Goal: Task Accomplishment & Management: Manage account settings

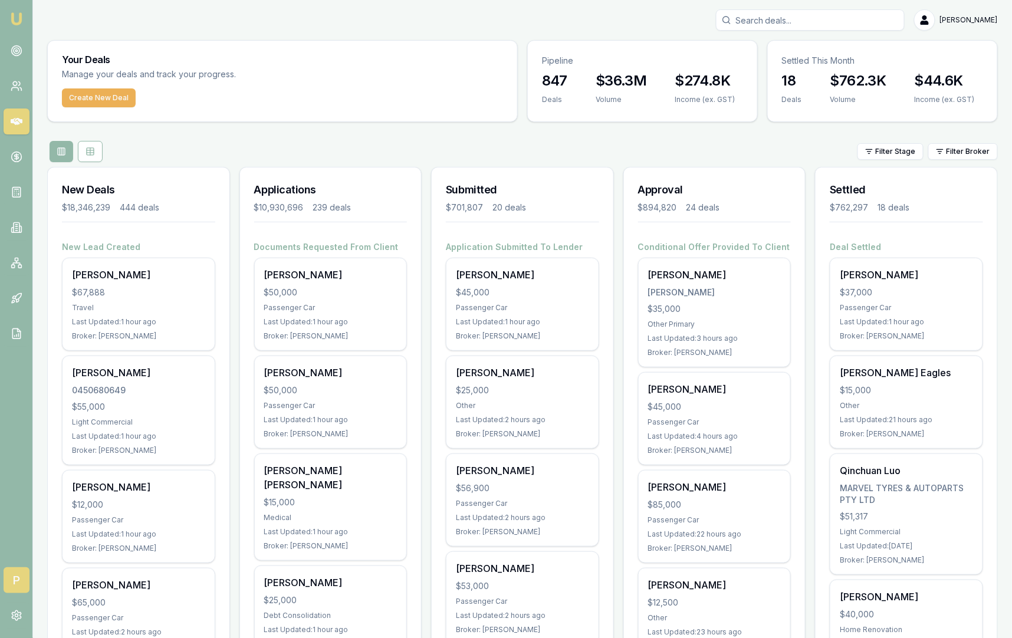
click at [15, 571] on span "P" at bounding box center [17, 580] width 26 height 26
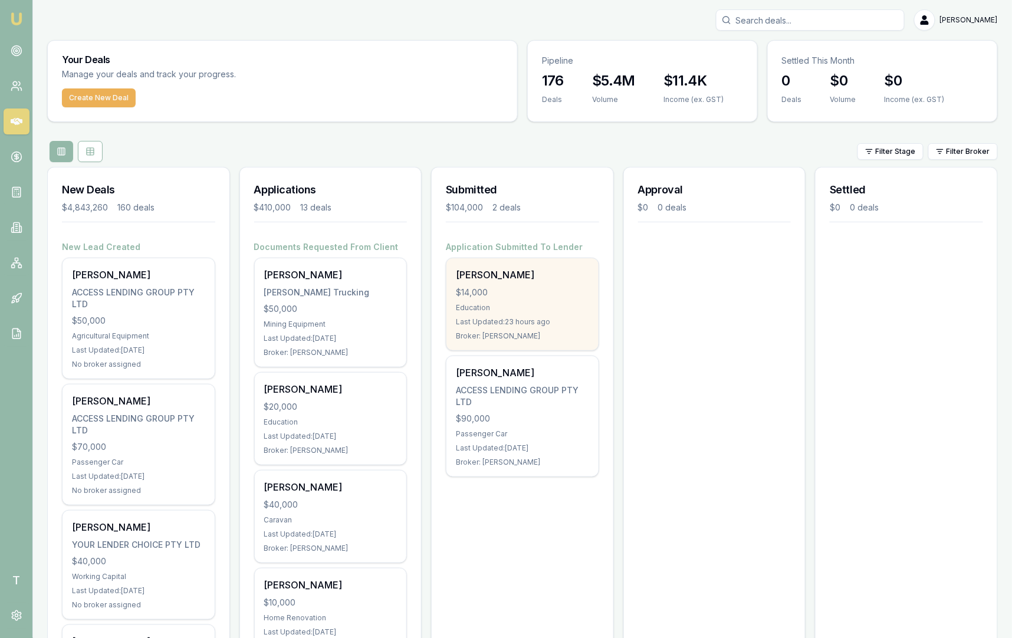
click at [517, 285] on div "Matt Test $14,000 Education Last Updated: 23 hours ago Broker: Matt Leeburn" at bounding box center [522, 304] width 152 height 92
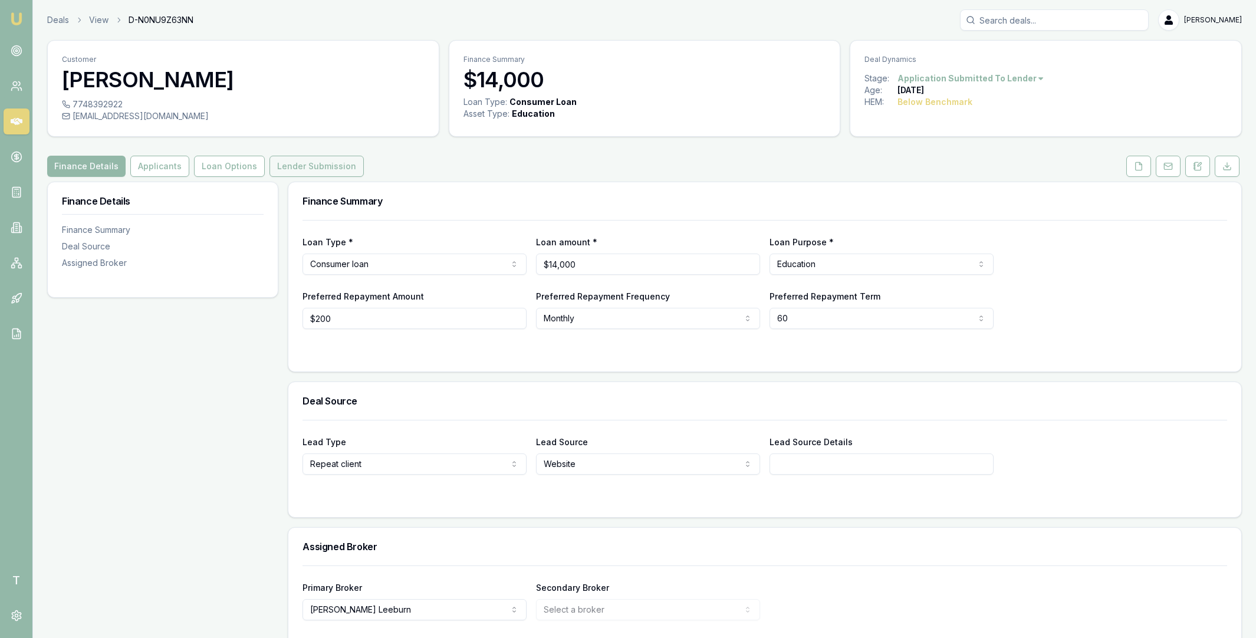
click at [301, 163] on button "Lender Submission" at bounding box center [316, 166] width 94 height 21
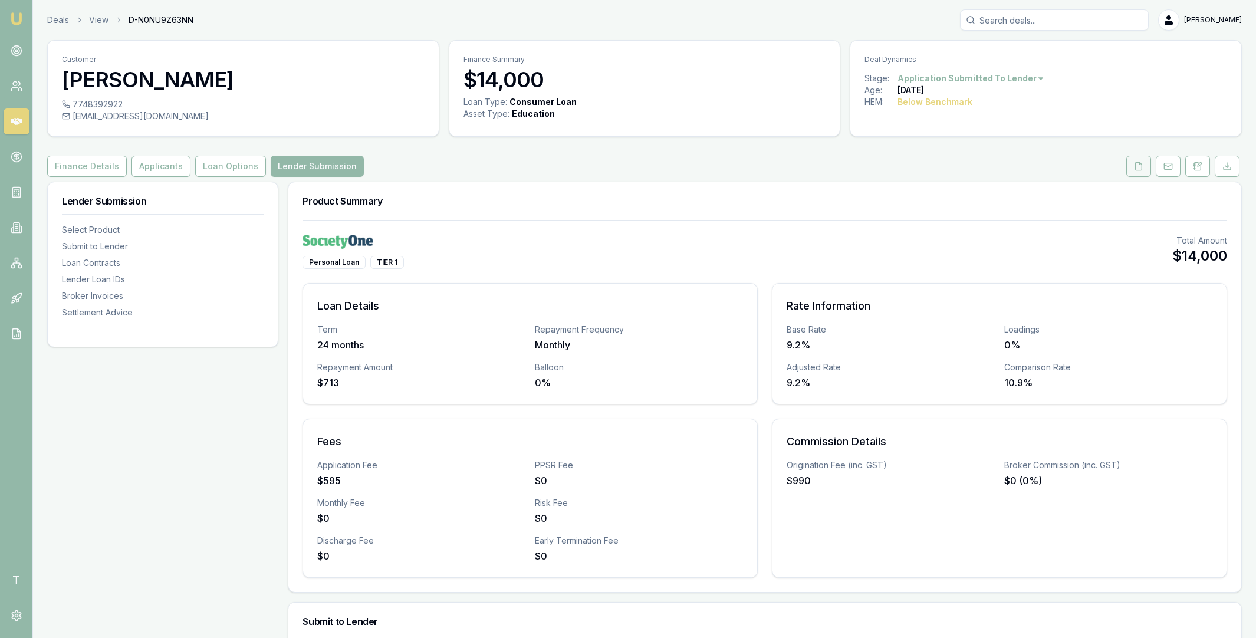
click at [1140, 163] on icon at bounding box center [1139, 166] width 6 height 8
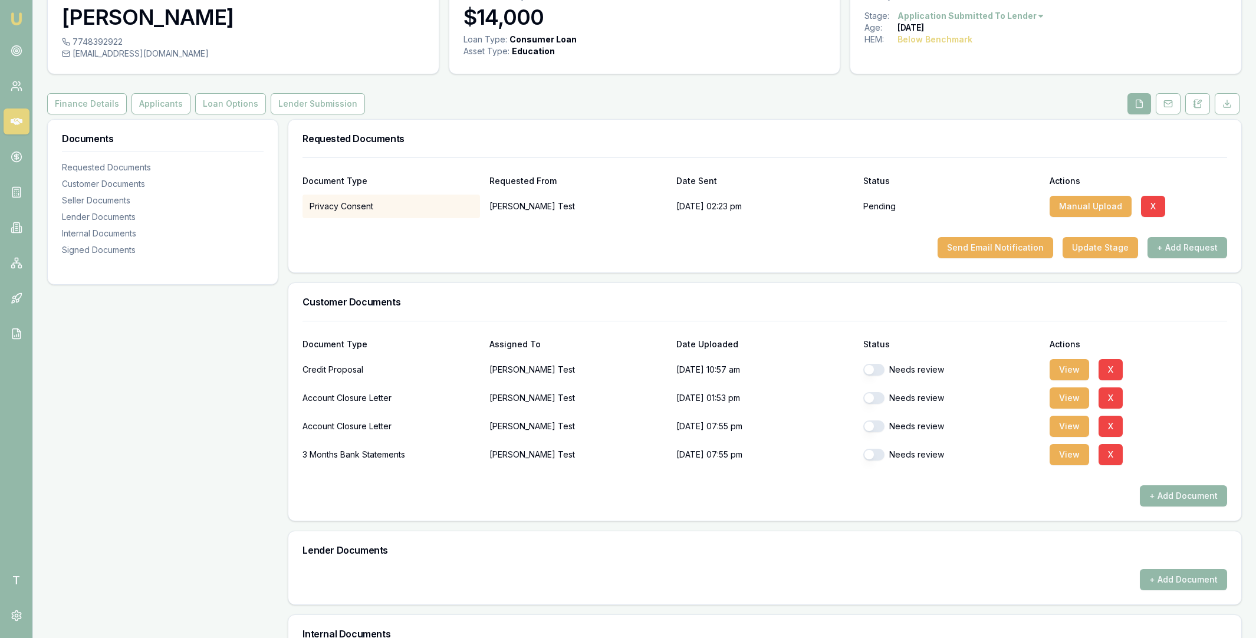
scroll to position [422, 0]
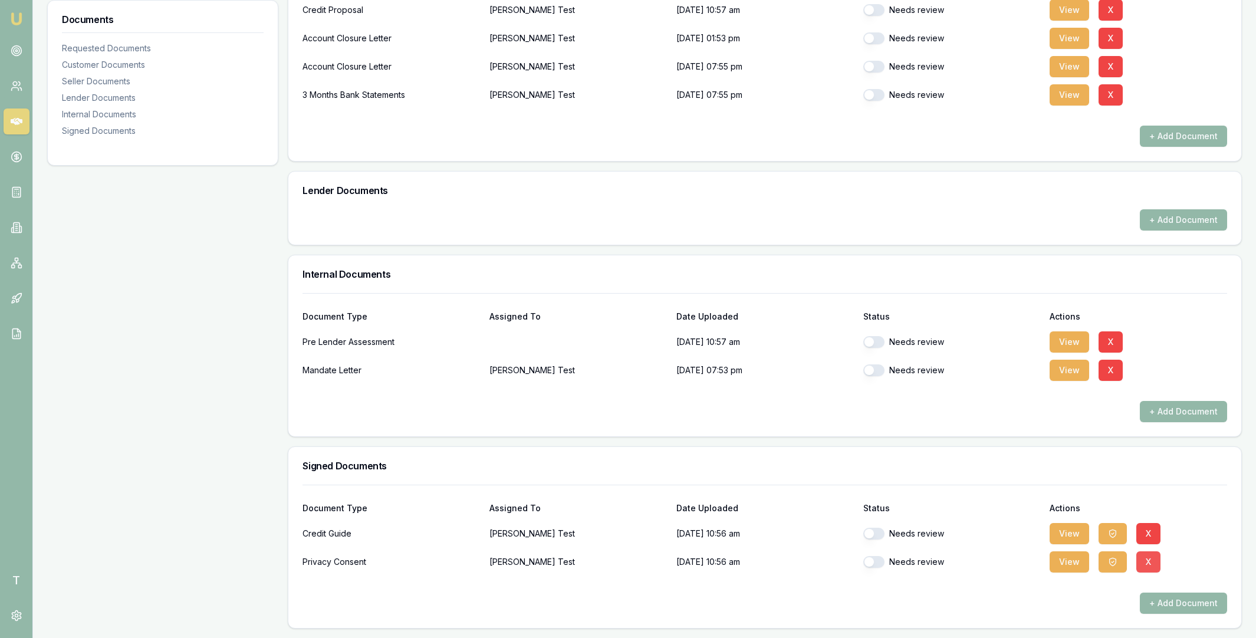
click at [1147, 564] on button "X" at bounding box center [1148, 561] width 24 height 21
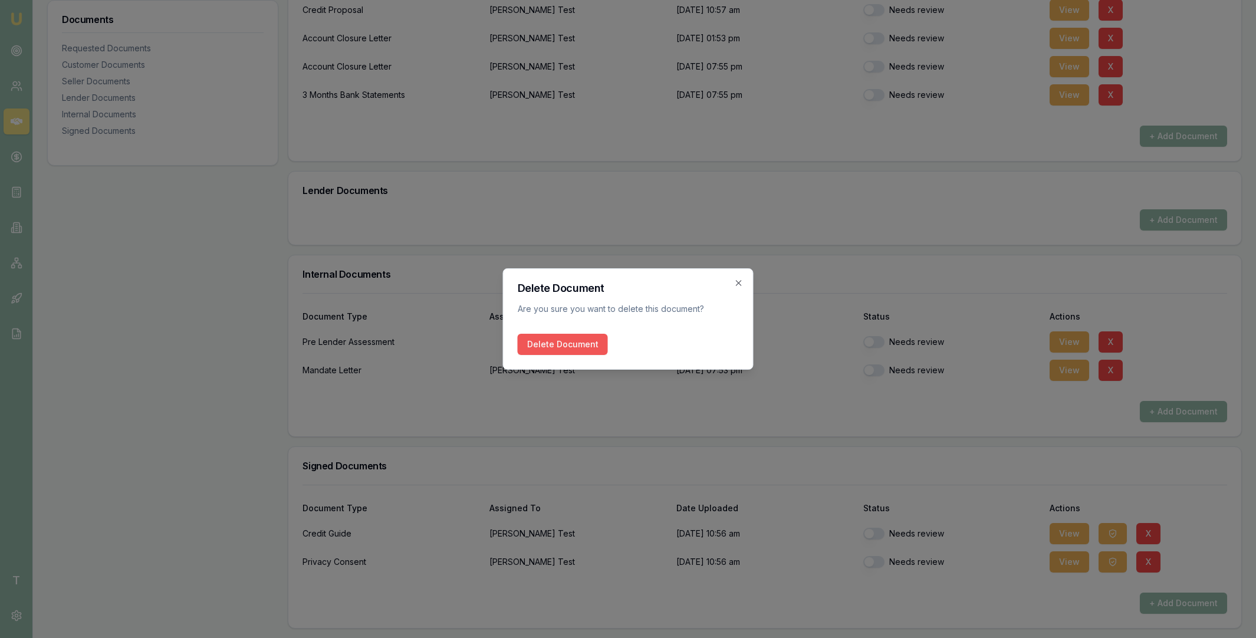
click at [581, 347] on button "Delete Document" at bounding box center [563, 344] width 90 height 21
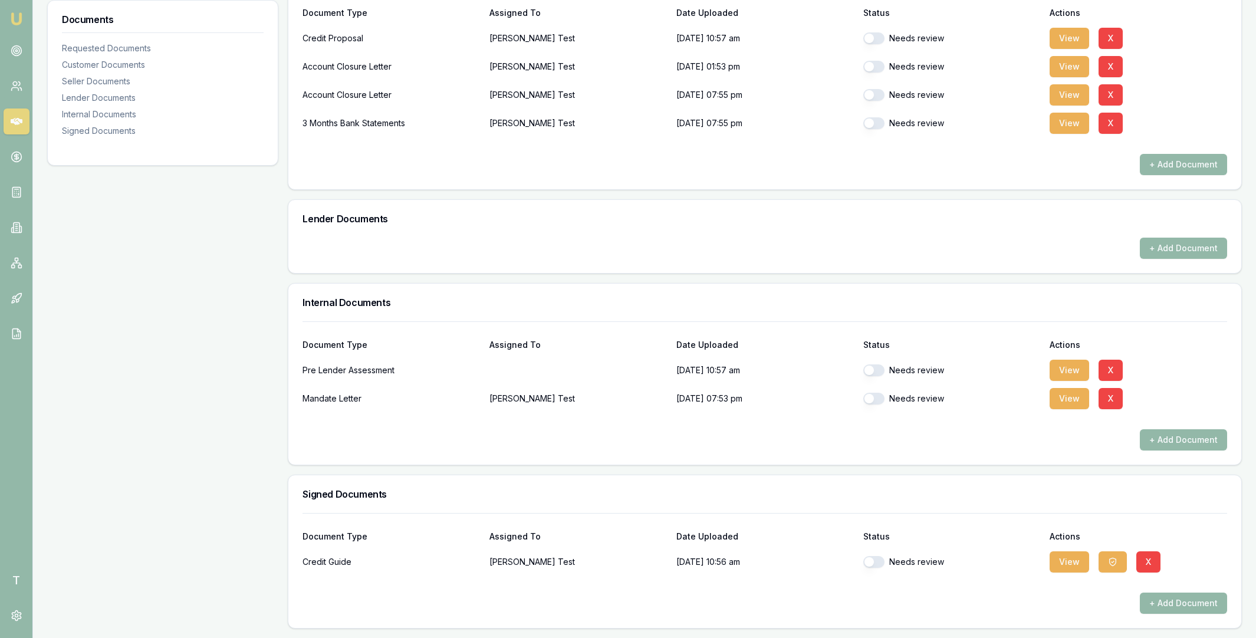
scroll to position [0, 0]
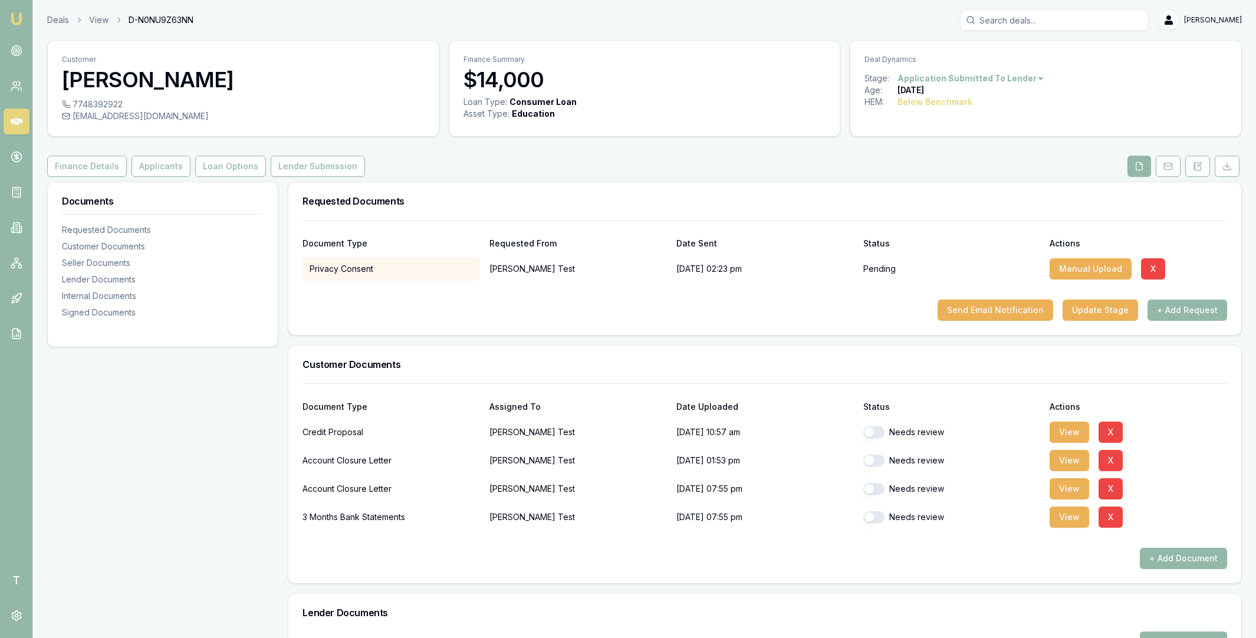
click at [130, 112] on div "[EMAIL_ADDRESS][DOMAIN_NAME]" at bounding box center [243, 116] width 363 height 12
copy div "[EMAIL_ADDRESS][DOMAIN_NAME]"
click at [1010, 311] on button "Send Email Notification" at bounding box center [996, 310] width 116 height 21
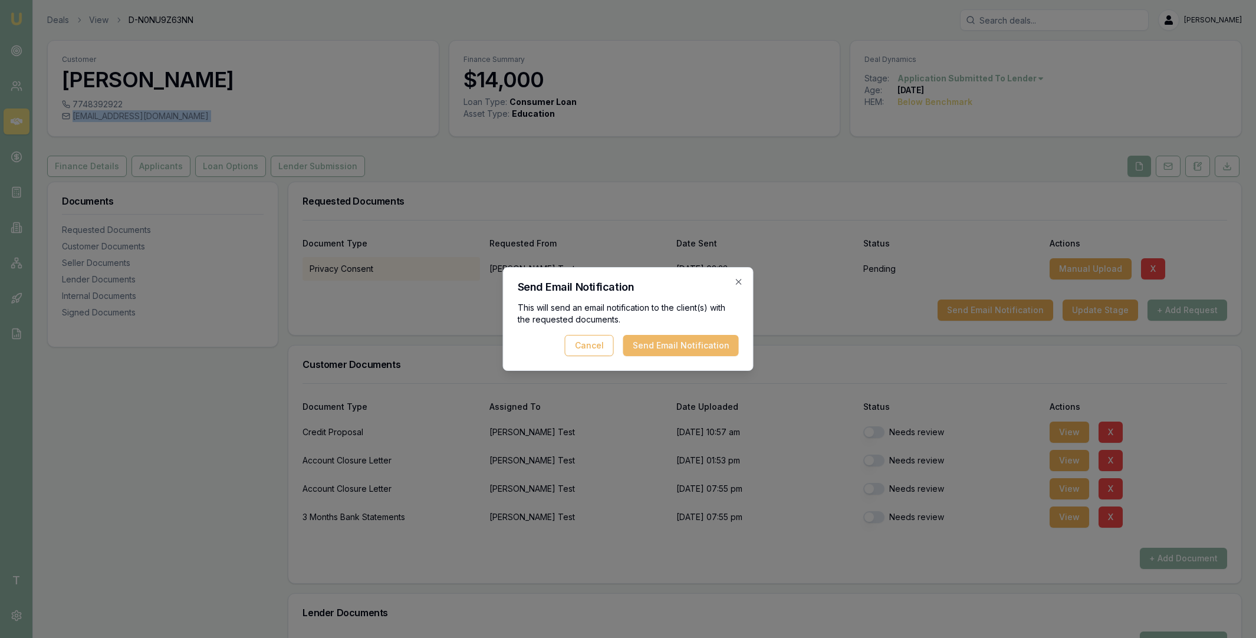
click at [661, 344] on button "Send Email Notification" at bounding box center [681, 345] width 116 height 21
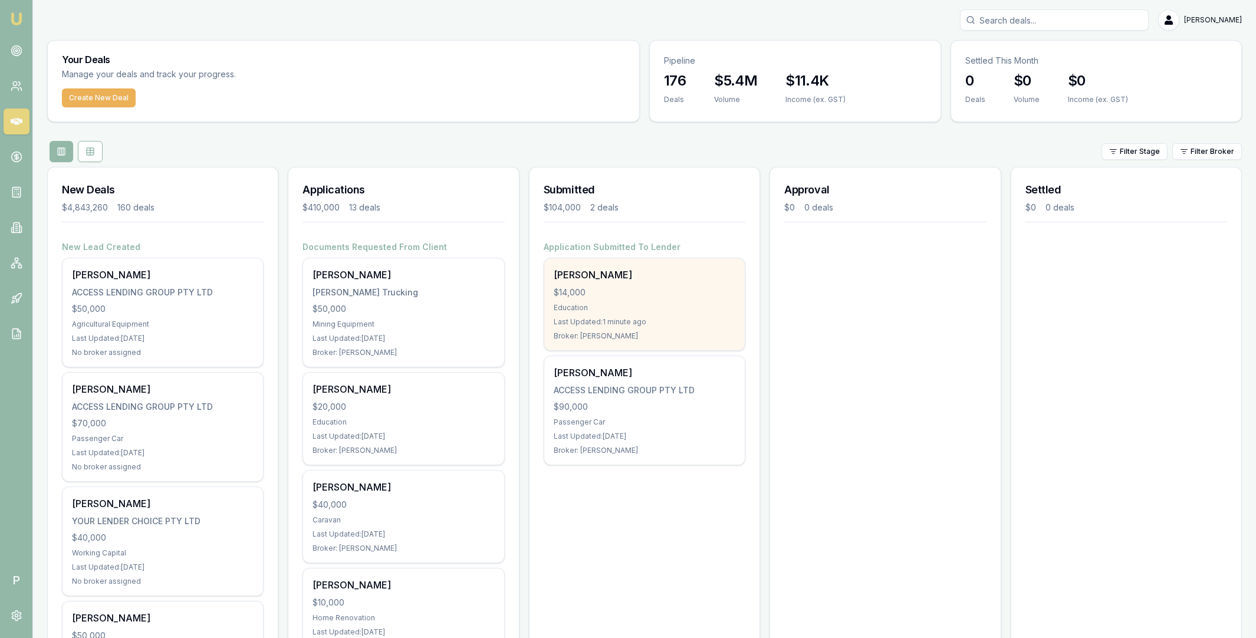
click at [614, 289] on div "$14,000" at bounding box center [645, 293] width 182 height 12
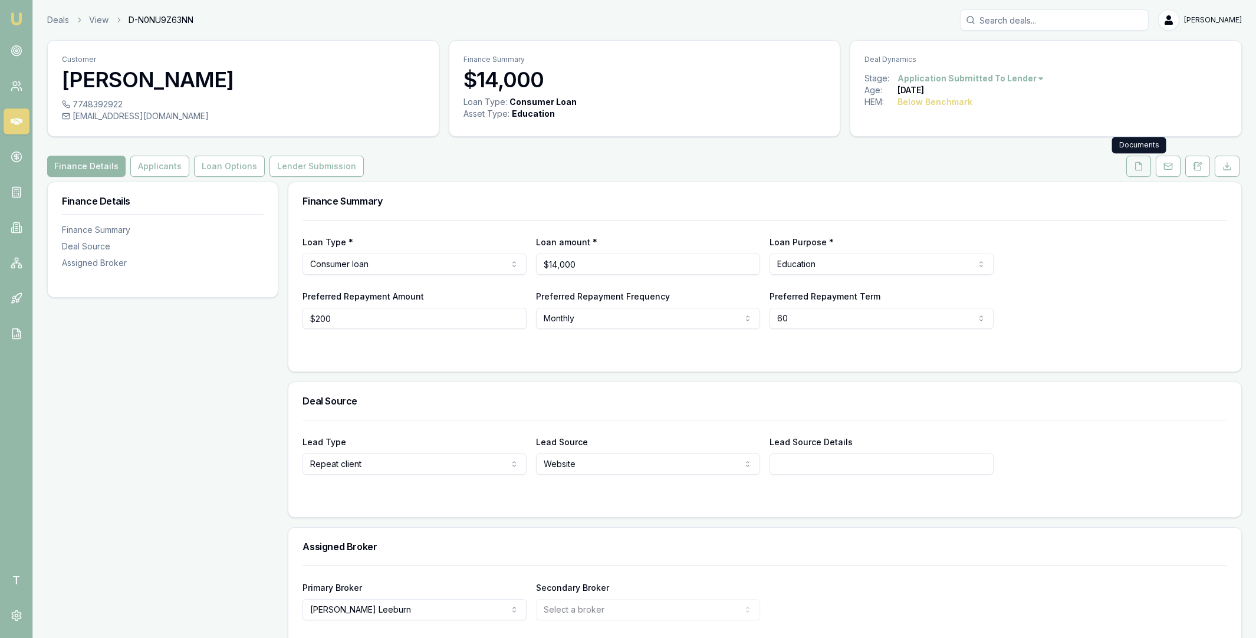
click at [1137, 165] on icon at bounding box center [1138, 166] width 9 height 9
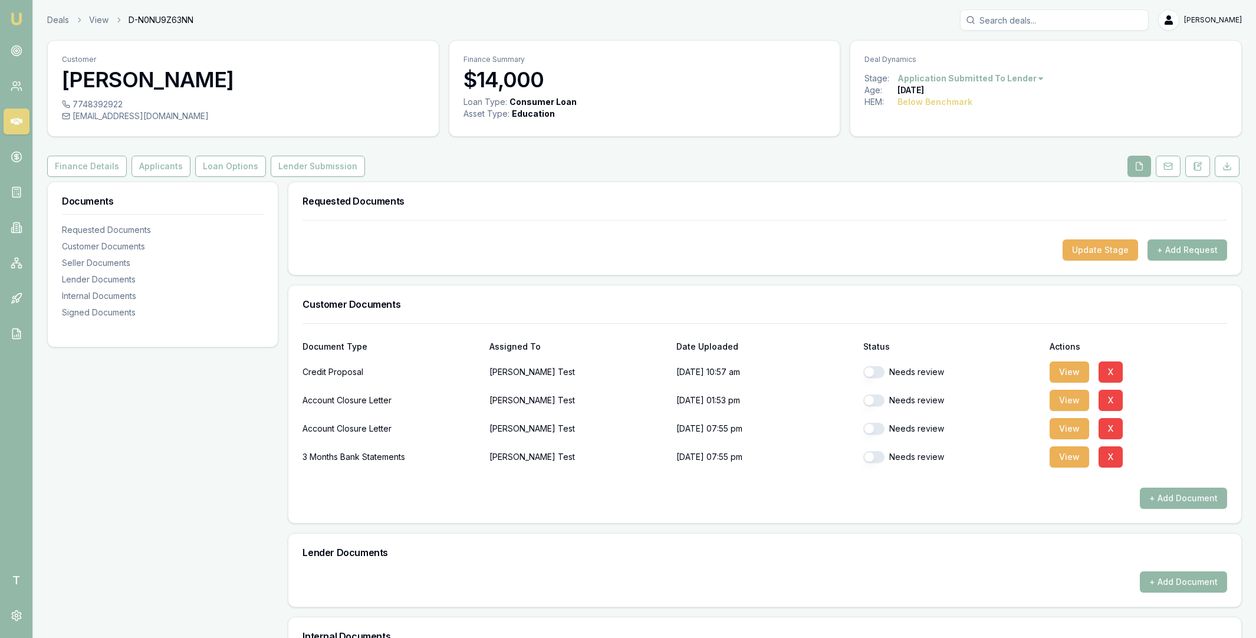
click at [1187, 248] on button "+ Add Request" at bounding box center [1188, 249] width 80 height 21
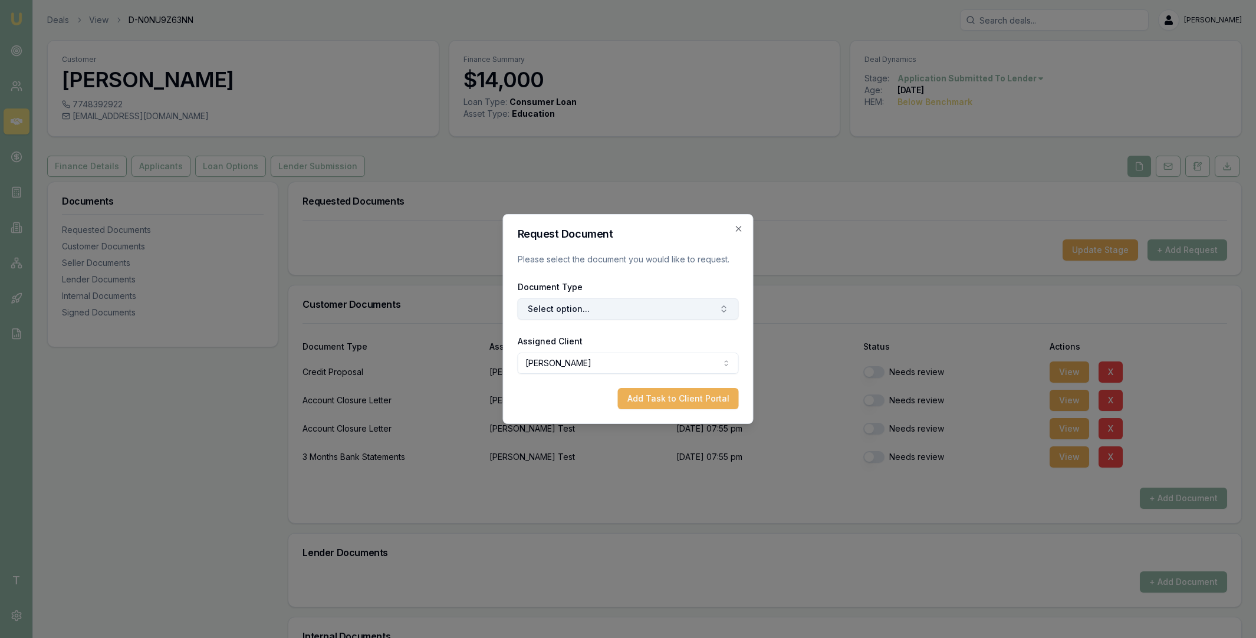
click at [623, 303] on button "Select option..." at bounding box center [628, 308] width 221 height 21
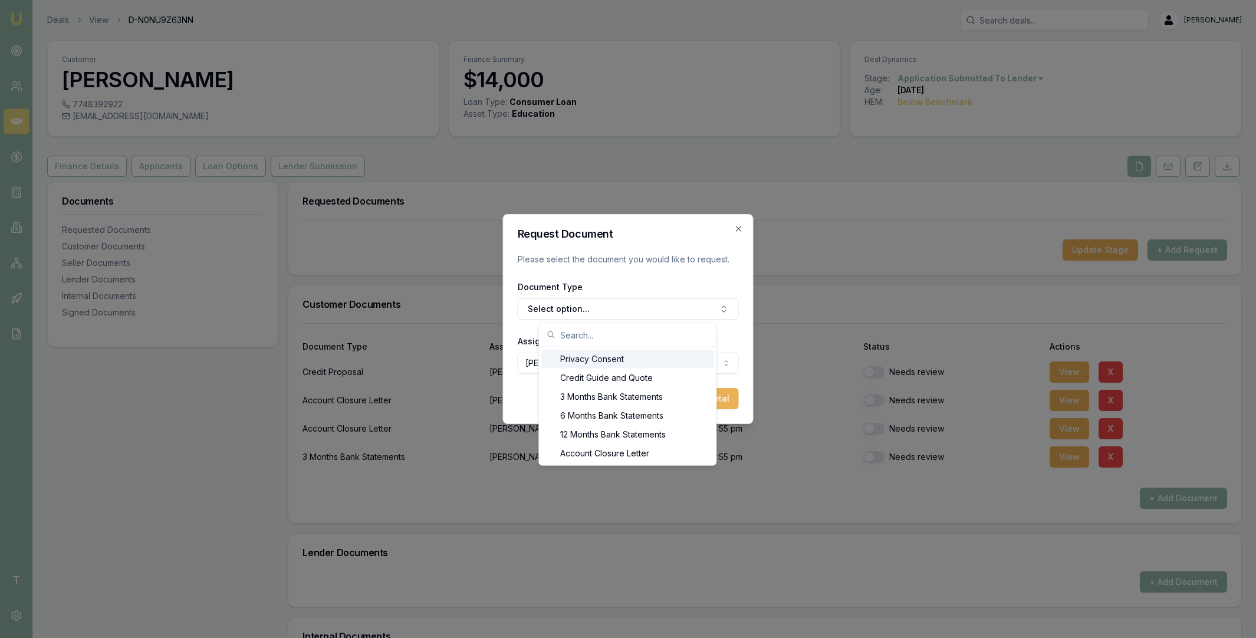
click at [594, 360] on div "Privacy Consent" at bounding box center [627, 359] width 172 height 19
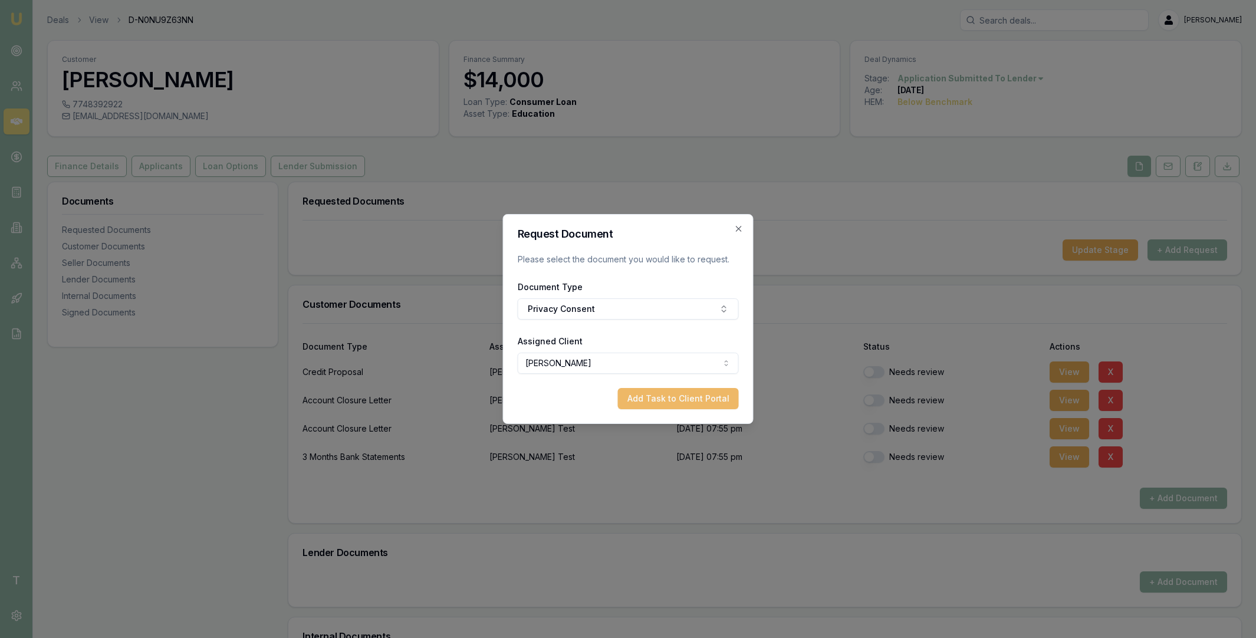
click at [670, 402] on button "Add Task to Client Portal" at bounding box center [678, 398] width 121 height 21
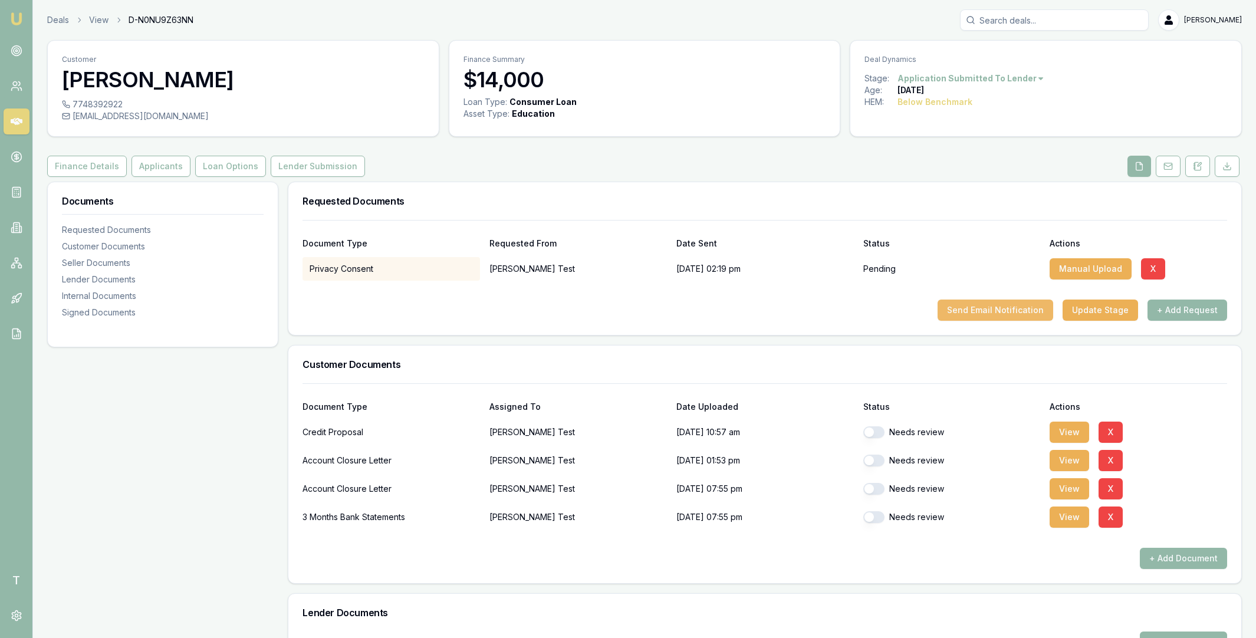
click at [993, 308] on button "Send Email Notification" at bounding box center [996, 310] width 116 height 21
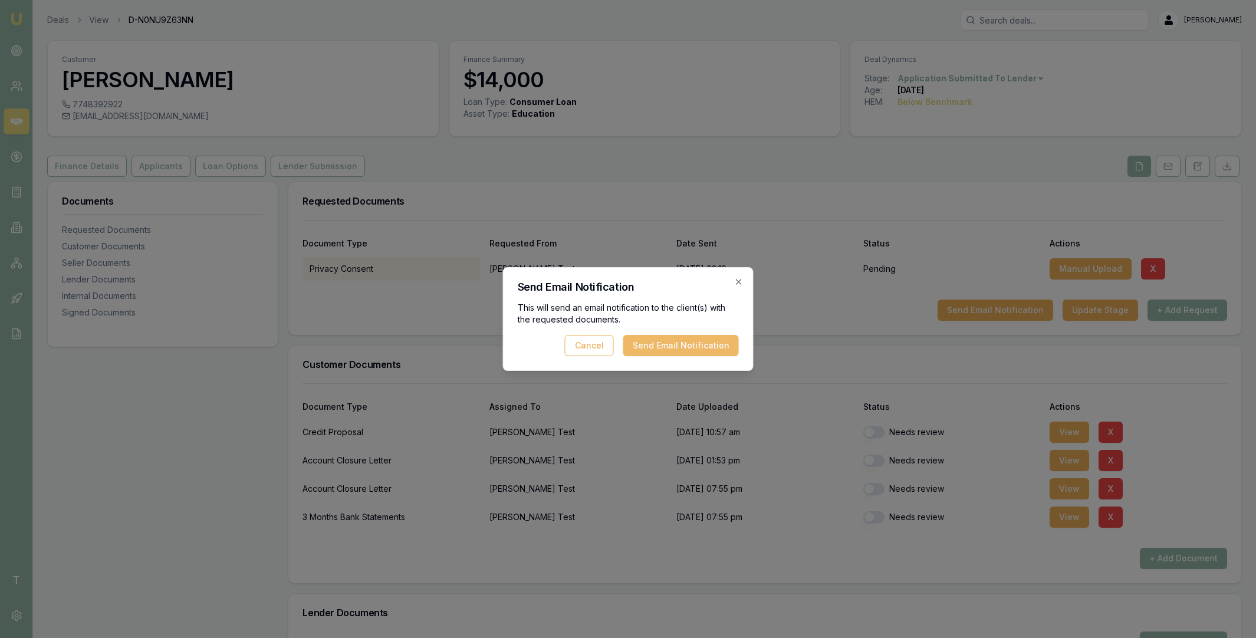
click at [684, 350] on button "Send Email Notification" at bounding box center [681, 345] width 116 height 21
